Goal: Transaction & Acquisition: Obtain resource

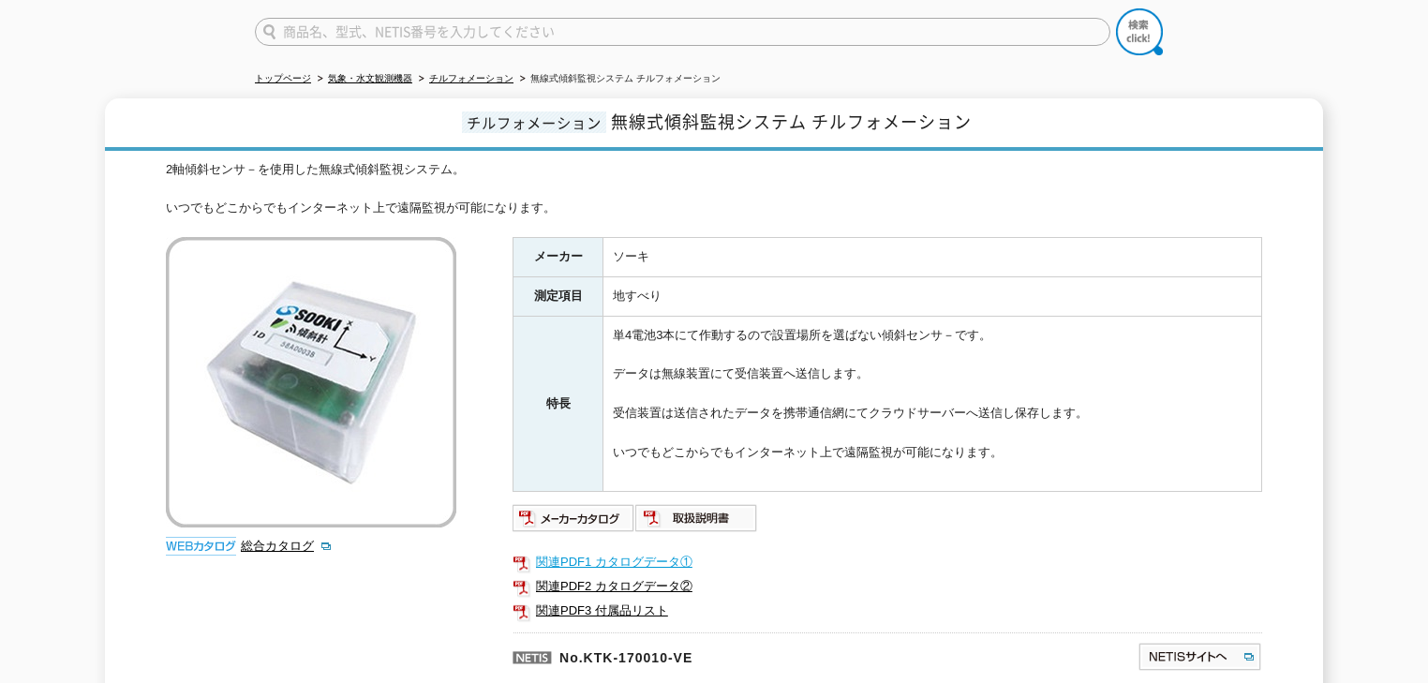
click at [589, 551] on link "関連PDF1 カタログデータ①" at bounding box center [886, 562] width 749 height 24
click at [628, 580] on link "関連PDF2 カタログデータ②" at bounding box center [886, 586] width 749 height 24
click at [667, 503] on img at bounding box center [696, 518] width 123 height 30
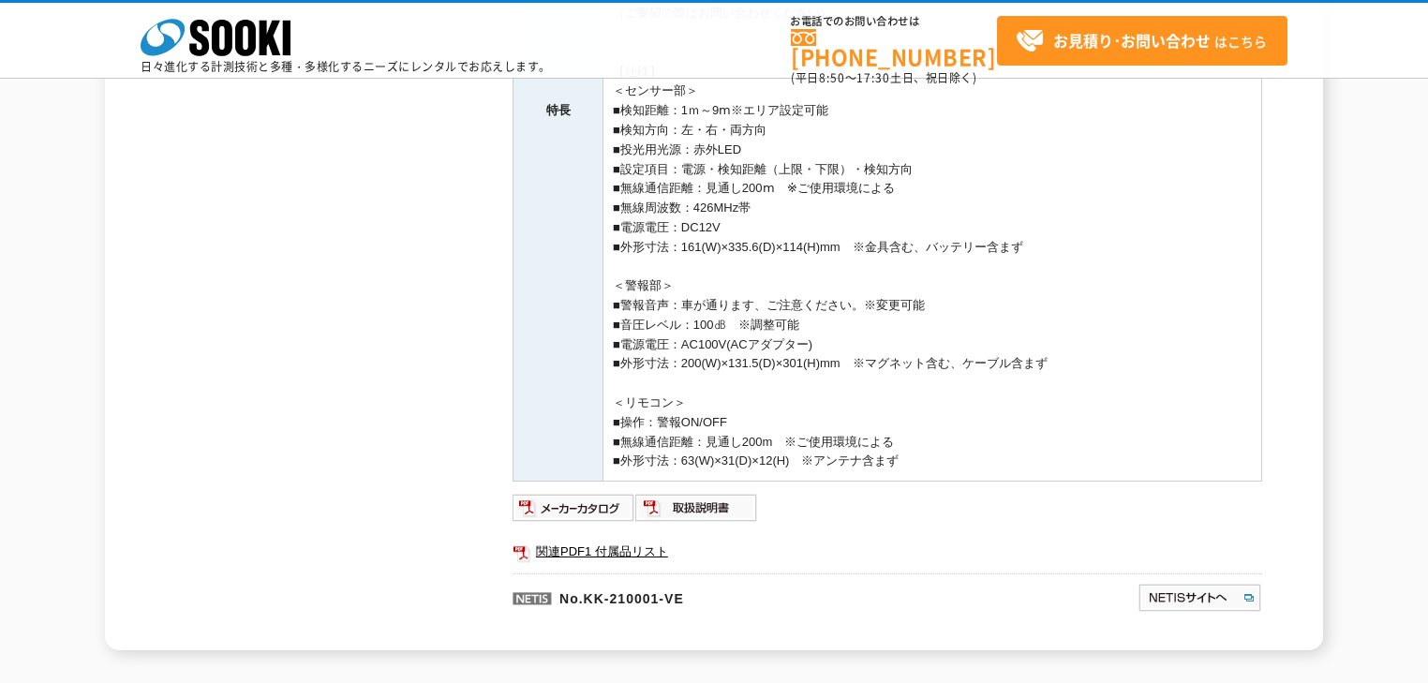
scroll to position [675, 0]
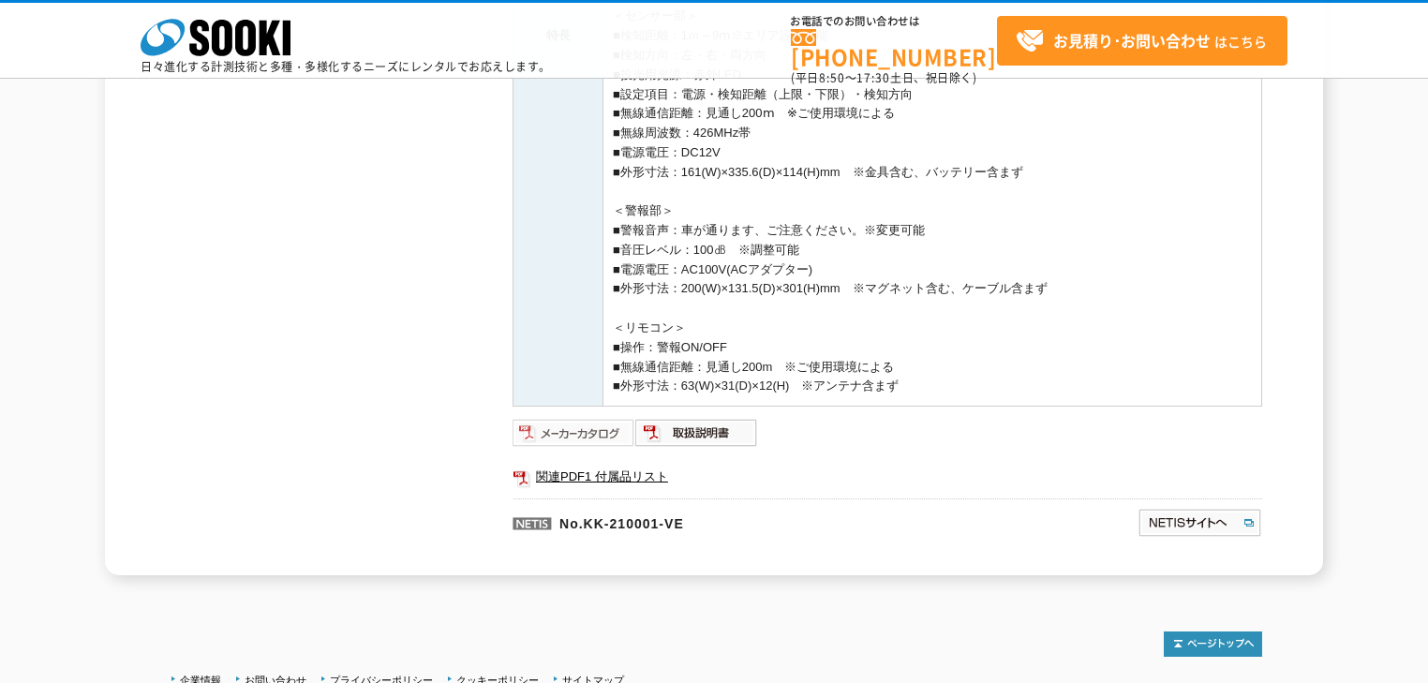
click at [589, 438] on img at bounding box center [573, 433] width 123 height 30
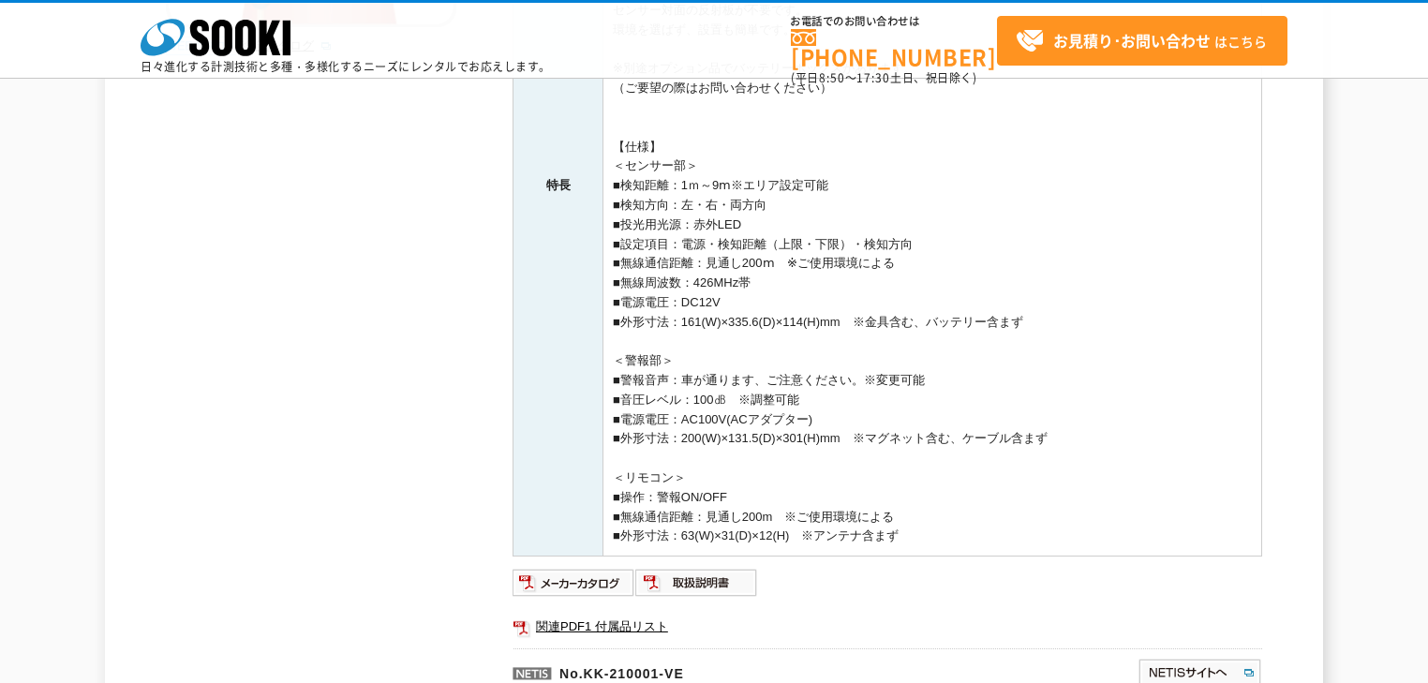
scroll to position [450, 0]
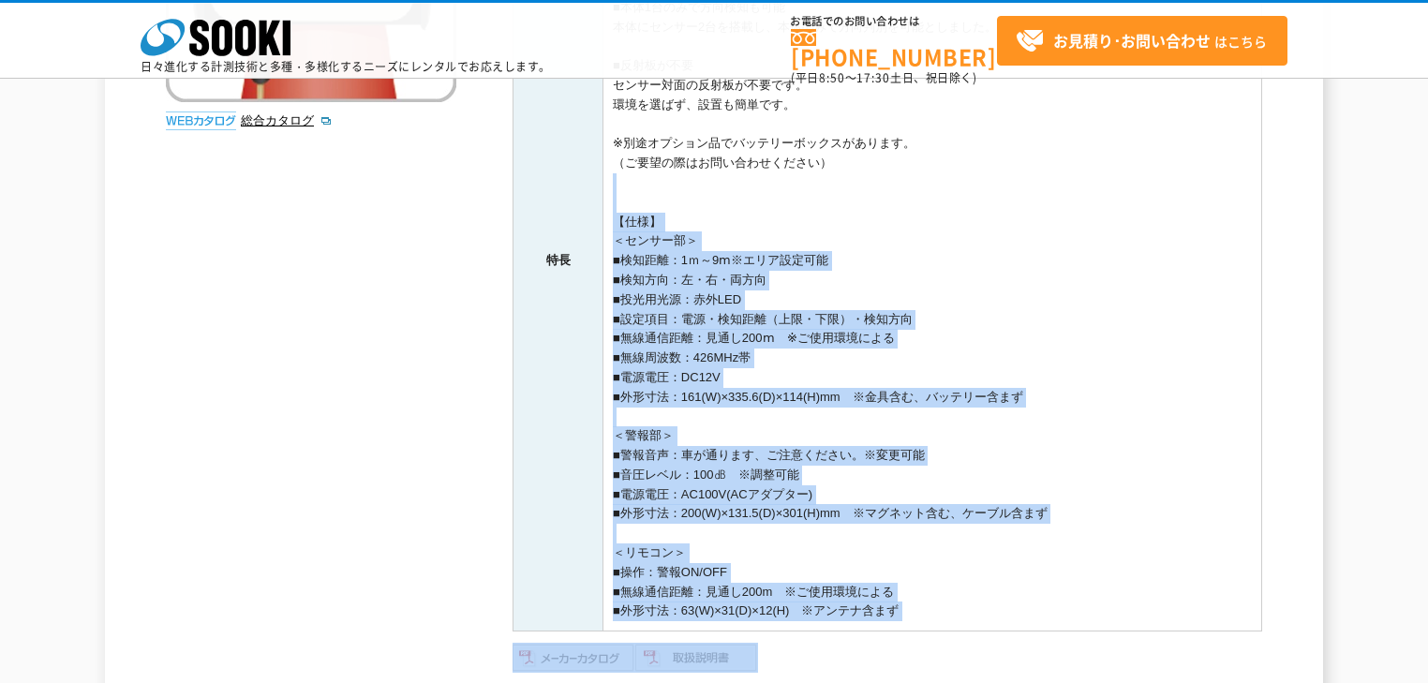
drag, startPoint x: 641, startPoint y: 173, endPoint x: 982, endPoint y: 644, distance: 580.9
click at [982, 644] on div "メーカー ツクモア 測定項目 車両センサー 特長 センサーで 守る安全 得られる安心 ■検知距離は最長9ⅿ 広い現場出入口や、市街地などの道幅が広い場所でも対…" at bounding box center [886, 306] width 749 height 988
drag, startPoint x: 863, startPoint y: 247, endPoint x: 863, endPoint y: 221, distance: 26.2
click at [863, 247] on td "センサーで 守る安全 得られる安心 ■検知距離は最長9ⅿ 広い現場出入口や、市街地などの道幅が広い場所でも対応可能です。 ■本体1台のみで方向検知も可能 本体…" at bounding box center [932, 260] width 659 height 740
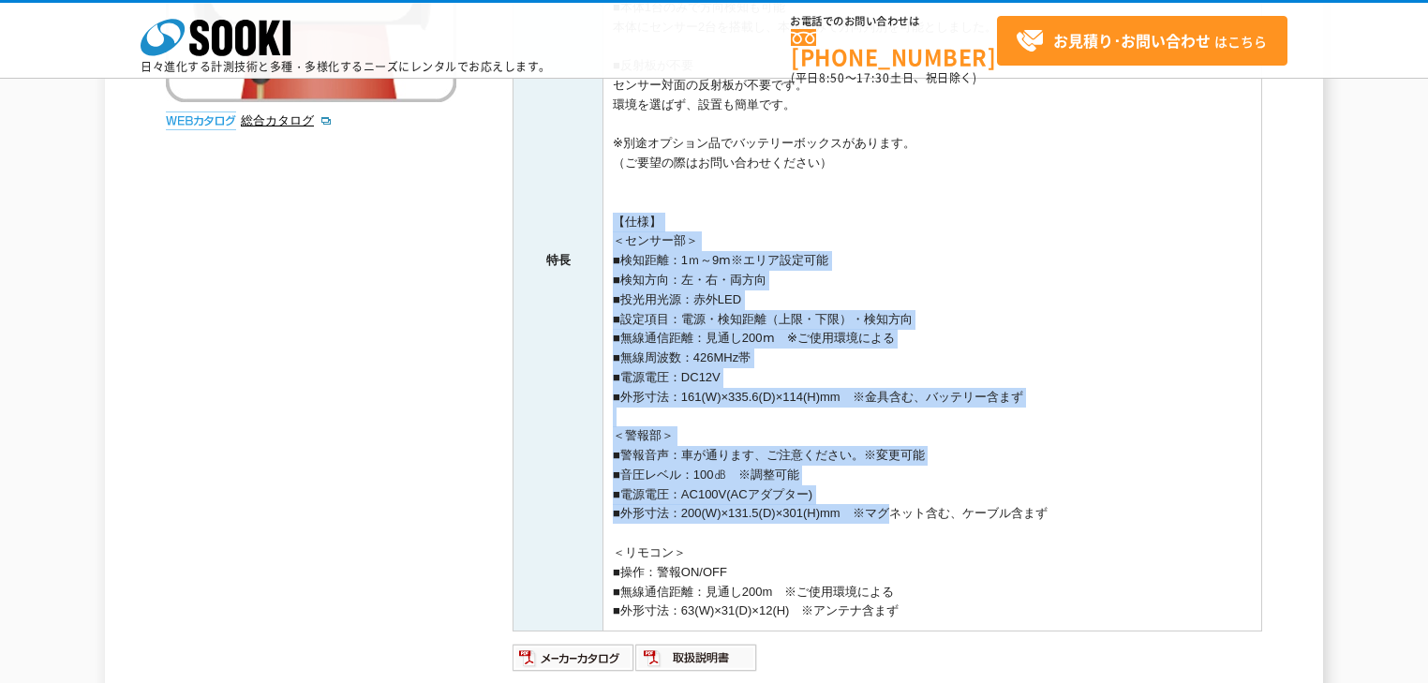
drag, startPoint x: 864, startPoint y: 217, endPoint x: 911, endPoint y: 511, distance: 297.0
click at [911, 511] on td "センサーで 守る安全 得られる安心 ■検知距離は最長9ⅿ 広い現場出入口や、市街地などの道幅が広い場所でも対応可能です。 ■本体1台のみで方向検知も可能 本体…" at bounding box center [932, 260] width 659 height 740
drag, startPoint x: 919, startPoint y: 532, endPoint x: 918, endPoint y: 201, distance: 330.7
click at [919, 202] on td "センサーで 守る安全 得られる安心 ■検知距離は最長9ⅿ 広い現場出入口や、市街地などの道幅が広い場所でも対応可能です。 ■本体1台のみで方向検知も可能 本体…" at bounding box center [932, 260] width 659 height 740
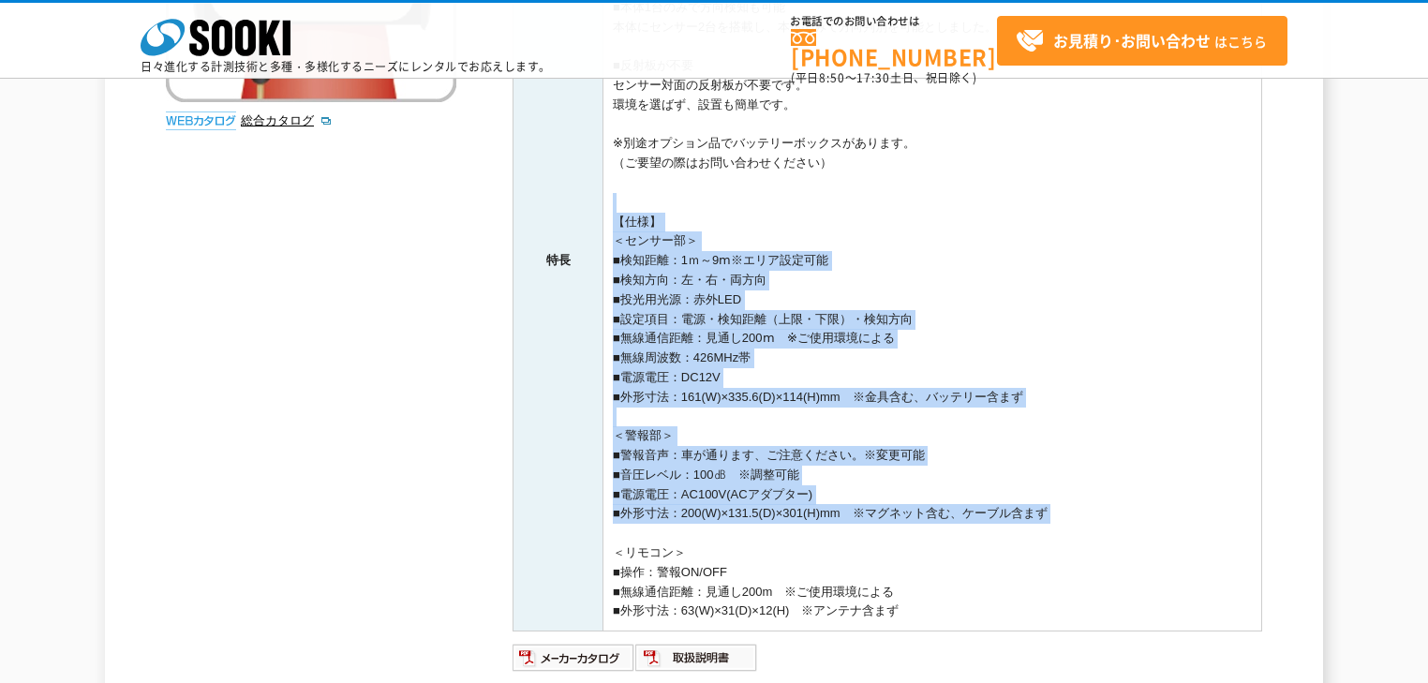
click at [918, 201] on td "センサーで 守る安全 得られる安心 ■検知距離は最長9ⅿ 広い現場出入口や、市街地などの道幅が広い場所でも対応可能です。 ■本体1台のみで方向検知も可能 本体…" at bounding box center [932, 260] width 659 height 740
